Goal: Information Seeking & Learning: Learn about a topic

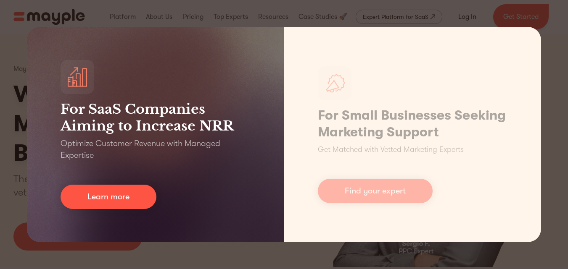
click at [560, 29] on div "For SaaS Companies Aiming to Increase NRR Optimize Customer Revenue with Manage…" at bounding box center [284, 134] width 568 height 269
click at [551, 51] on div "For SaaS Companies Aiming to Increase NRR Optimize Customer Revenue with Manage…" at bounding box center [284, 134] width 568 height 269
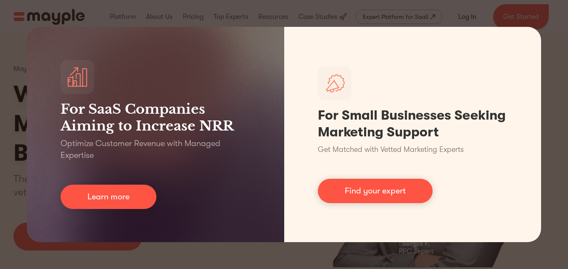
click at [551, 52] on div "For SaaS Companies Aiming to Increase NRR Optimize Customer Revenue with Manage…" at bounding box center [284, 134] width 568 height 269
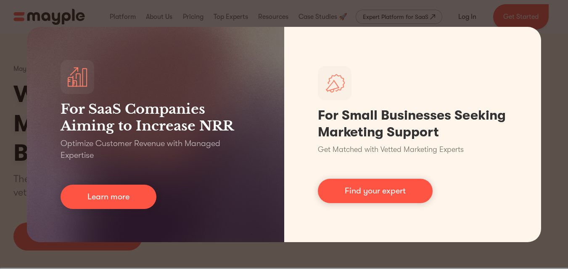
click at [559, 76] on div "For SaaS Companies Aiming to Increase NRR Optimize Customer Revenue with Manage…" at bounding box center [284, 134] width 568 height 269
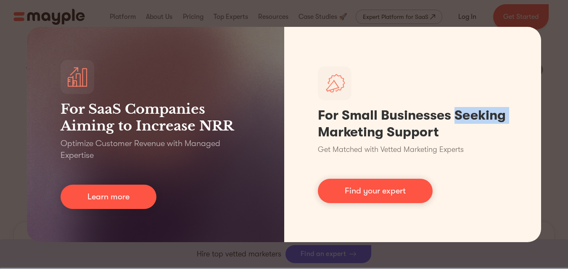
click at [555, 87] on div "For SaaS Companies Aiming to Increase NRR Optimize Customer Revenue with Manage…" at bounding box center [284, 134] width 568 height 269
click at [529, 15] on div "For SaaS Companies Aiming to Increase NRR Optimize Customer Revenue with Manage…" at bounding box center [284, 134] width 568 height 269
click at [551, 85] on div "For SaaS Companies Aiming to Increase NRR Optimize Customer Revenue with Manage…" at bounding box center [284, 134] width 568 height 269
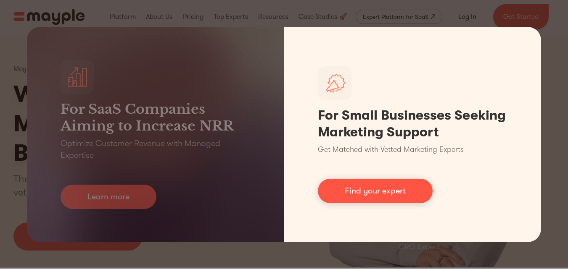
click at [387, 189] on link "Find your expert" at bounding box center [375, 191] width 115 height 24
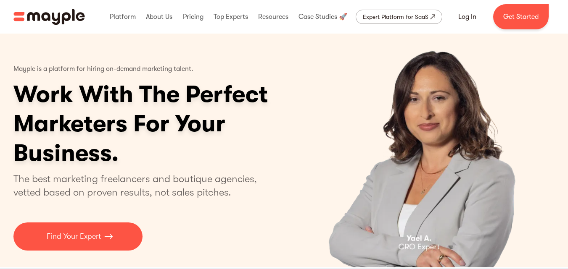
click at [545, 186] on iframe "Chat Widget" at bounding box center [492, 221] width 151 height 98
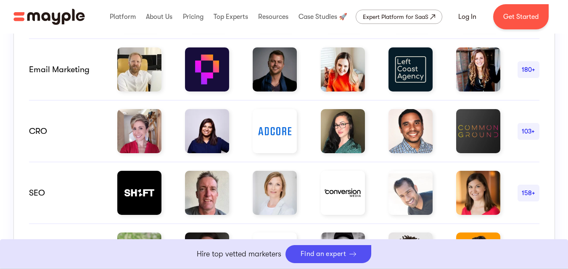
scroll to position [378, 0]
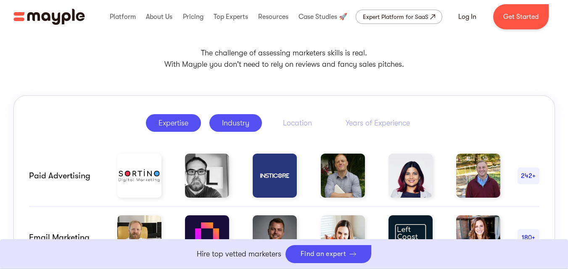
click at [243, 127] on div "Industry" at bounding box center [235, 123] width 27 height 10
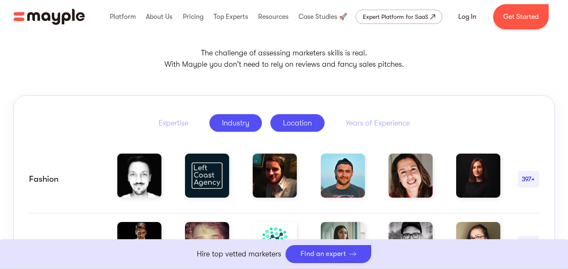
click at [293, 126] on div "Location" at bounding box center [297, 123] width 29 height 10
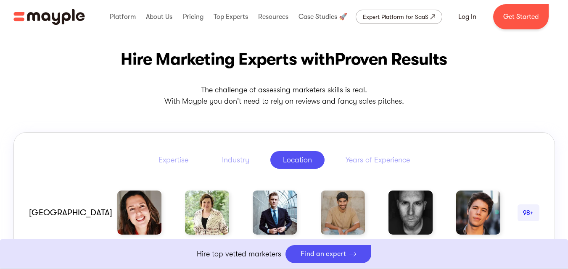
scroll to position [336, 0]
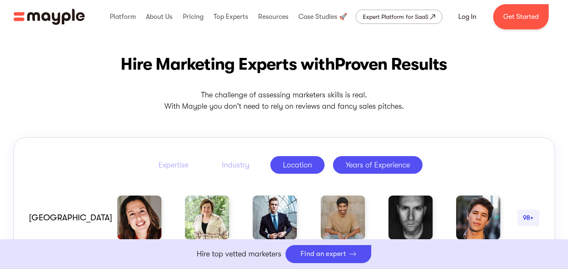
click at [391, 166] on div "Years of Experience" at bounding box center [378, 165] width 64 height 10
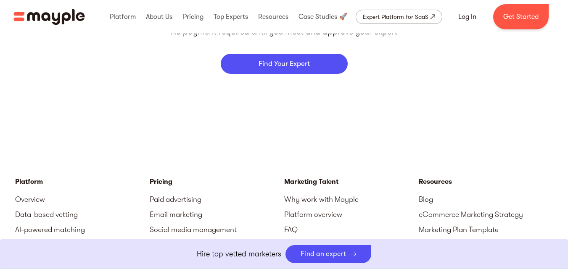
scroll to position [3657, 0]
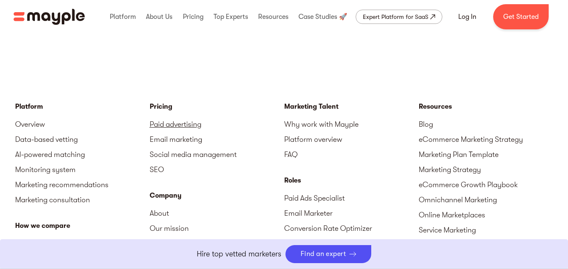
click at [160, 123] on link "Paid advertising" at bounding box center [217, 124] width 135 height 15
click at [171, 127] on link "Paid advertising" at bounding box center [217, 124] width 135 height 15
click at [158, 170] on link "SEO" at bounding box center [217, 169] width 135 height 15
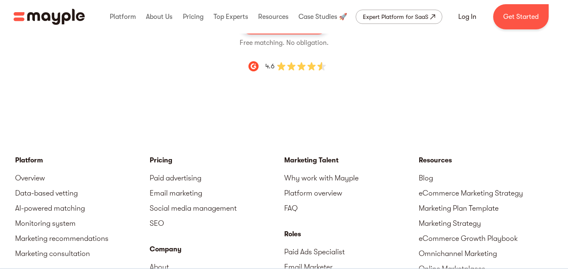
scroll to position [2774, 0]
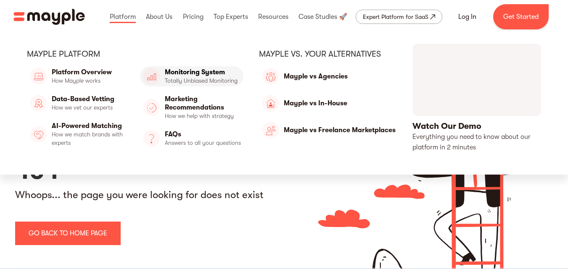
click at [198, 71] on link "Monitoring System" at bounding box center [191, 76] width 103 height 20
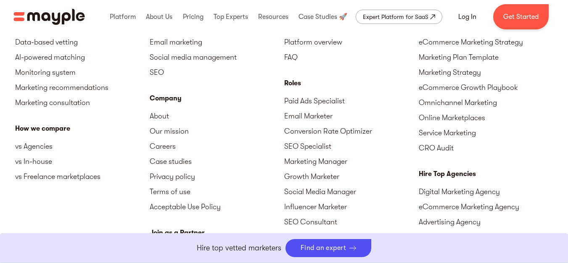
scroll to position [2858, 0]
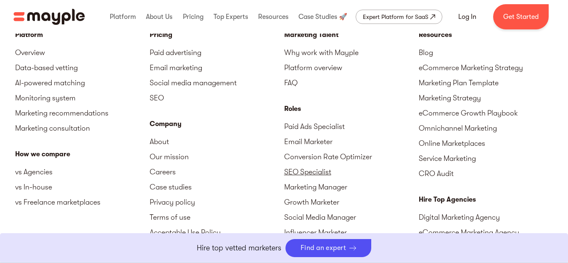
click at [303, 174] on link "SEO Specialist" at bounding box center [351, 171] width 135 height 15
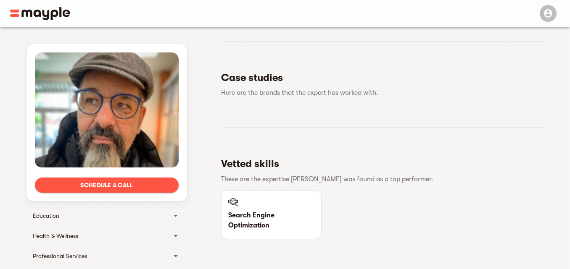
scroll to position [86, 0]
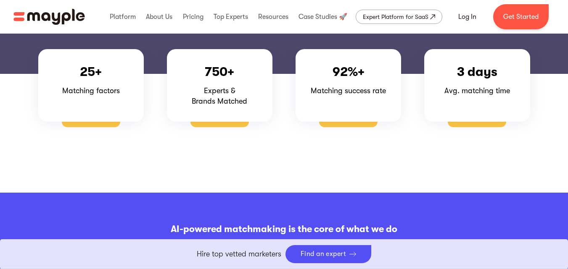
scroll to position [630, 0]
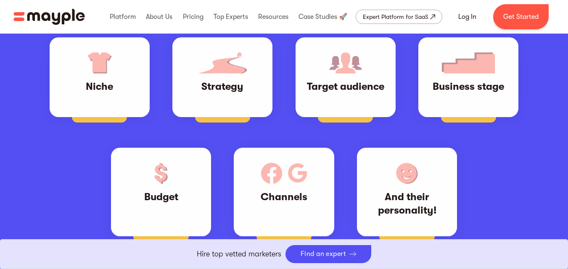
click at [52, 14] on img "home" at bounding box center [48, 17] width 71 height 16
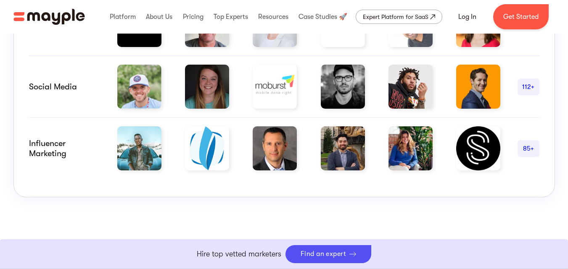
scroll to position [1051, 0]
